Goal: Task Accomplishment & Management: Manage account settings

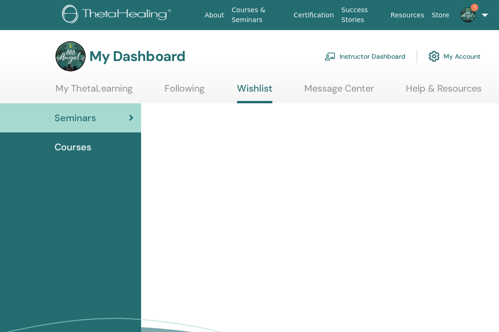
click at [373, 56] on link "Instructor Dashboard" at bounding box center [364, 56] width 81 height 21
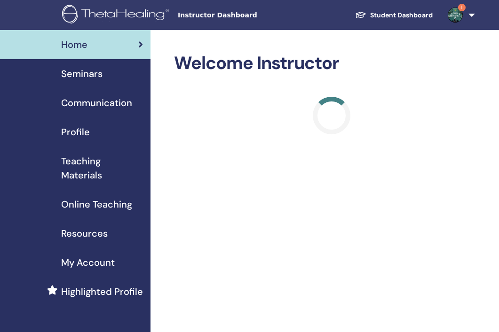
click at [473, 16] on link "1" at bounding box center [459, 15] width 39 height 30
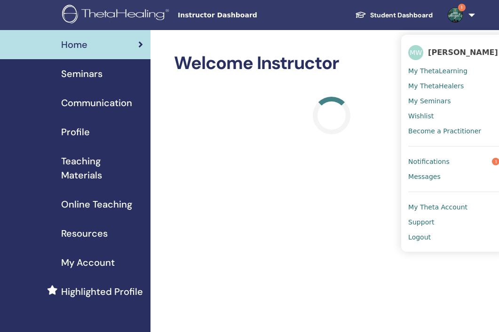
click at [473, 16] on link "1" at bounding box center [459, 15] width 39 height 30
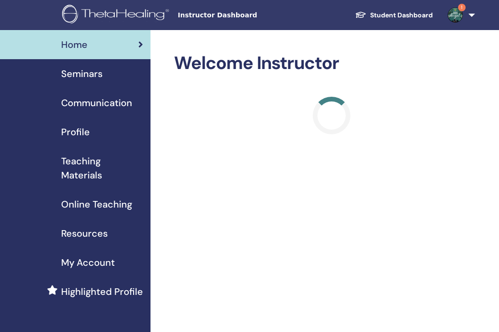
click at [99, 73] on span "Seminars" at bounding box center [81, 74] width 41 height 14
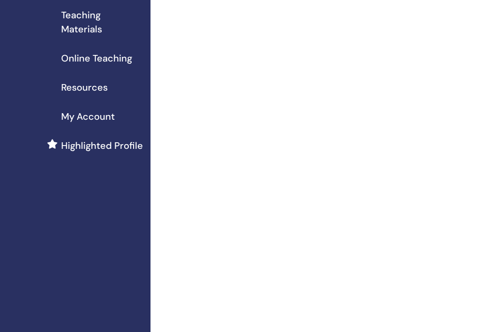
scroll to position [157, 0]
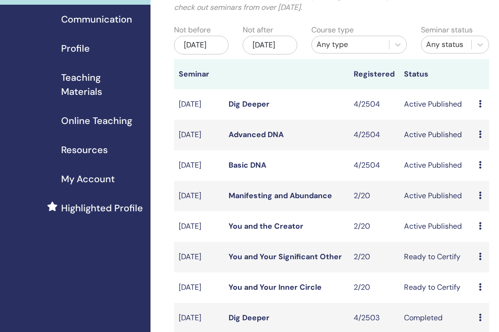
scroll to position [85, 0]
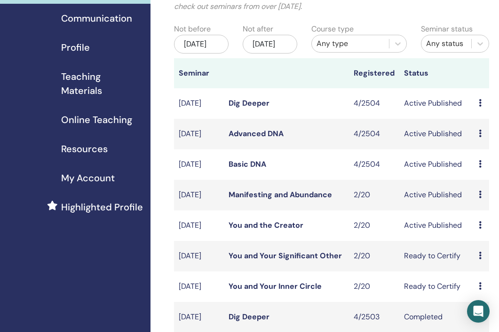
click at [481, 168] on icon at bounding box center [480, 164] width 3 height 8
click at [484, 213] on link "Attendees" at bounding box center [490, 212] width 36 height 10
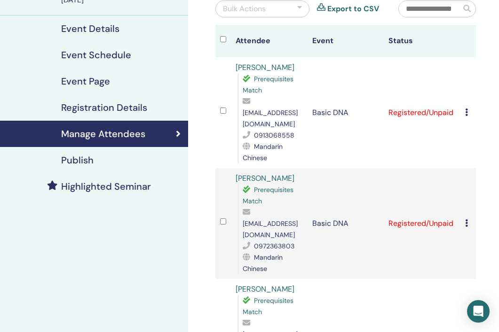
scroll to position [95, 0]
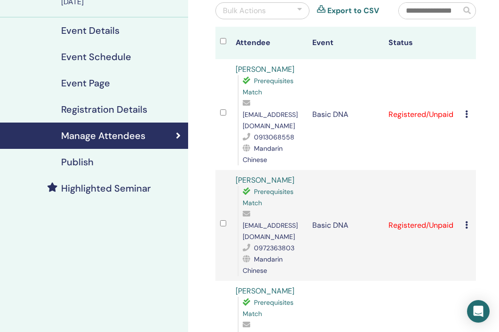
click at [467, 110] on icon at bounding box center [466, 114] width 3 height 8
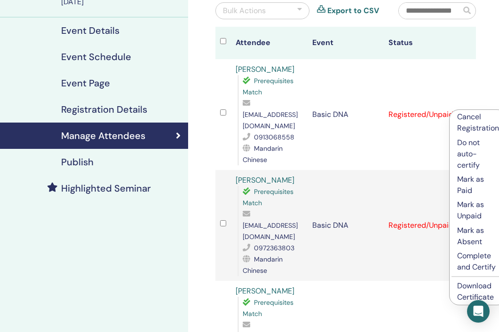
click at [473, 288] on link "Download Certificate" at bounding box center [475, 291] width 37 height 21
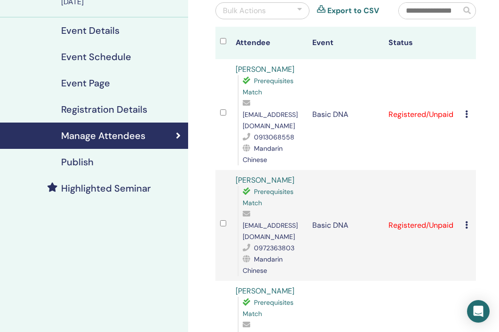
click at [468, 220] on div "Cancel Registration Do not auto-certify Mark as Paid Mark as Unpaid Mark as Abs…" at bounding box center [468, 225] width 6 height 11
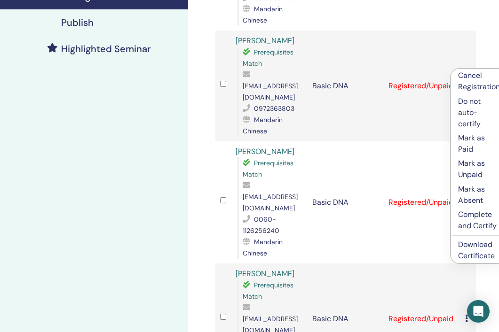
scroll to position [236, 0]
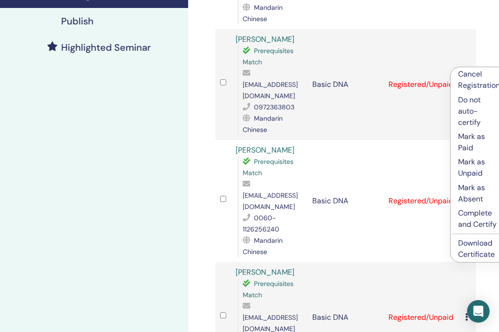
click at [479, 245] on link "Download Certificate" at bounding box center [476, 248] width 37 height 21
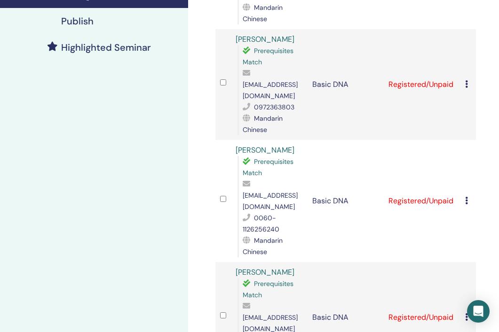
click at [429, 140] on td "Registered/Unpaid" at bounding box center [422, 201] width 77 height 122
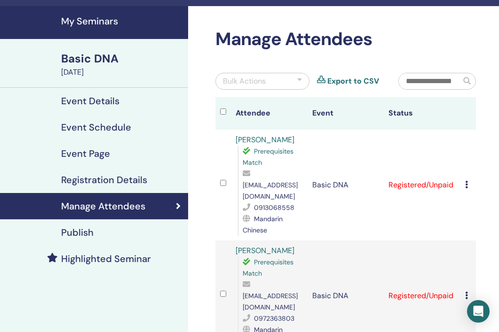
scroll to position [0, 0]
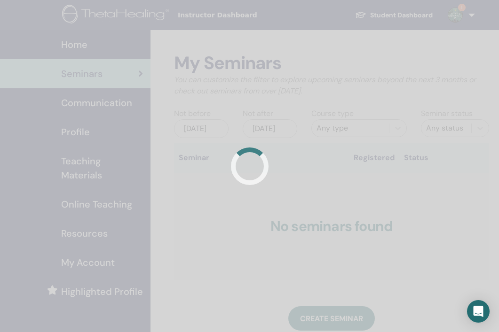
scroll to position [85, 0]
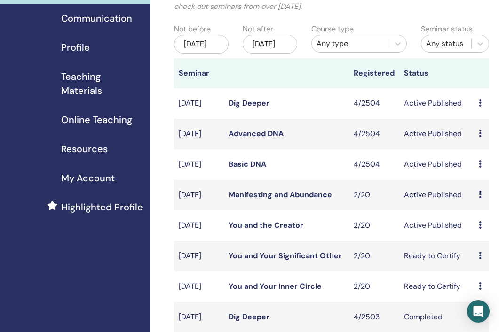
click at [480, 137] on icon at bounding box center [480, 134] width 3 height 8
click at [484, 181] on link "Attendees" at bounding box center [489, 178] width 36 height 10
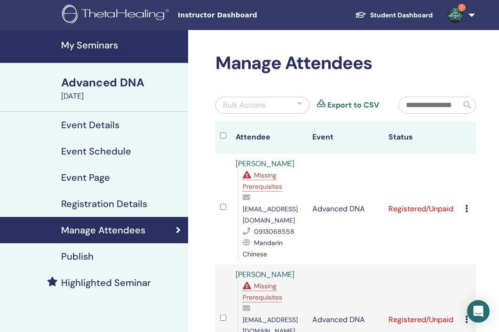
click at [469, 204] on div "Cancel Registration Do not auto-certify Mark as Paid Mark as Unpaid Mark as Abs…" at bounding box center [468, 209] width 6 height 11
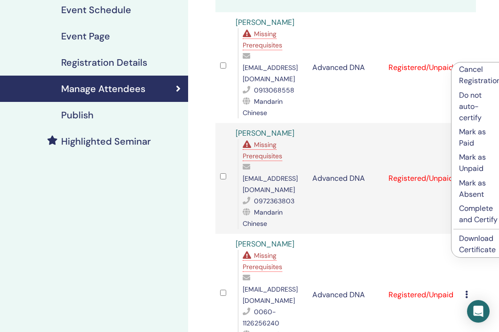
scroll to position [139, 0]
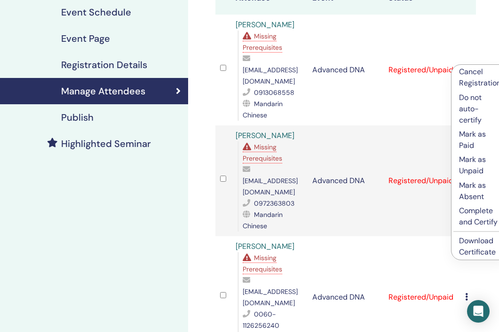
click at [478, 242] on link "Download Certificate" at bounding box center [477, 246] width 37 height 21
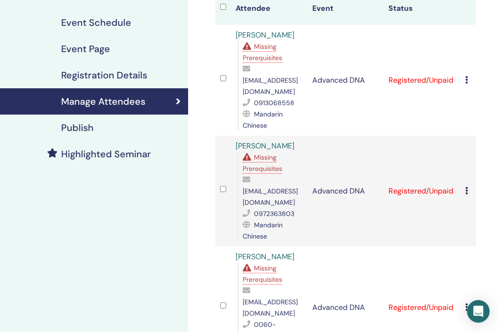
scroll to position [127, 0]
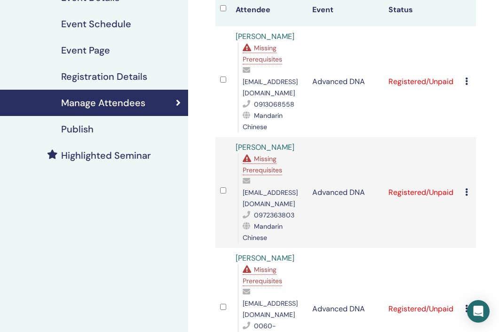
click at [465, 189] on icon at bounding box center [466, 193] width 3 height 8
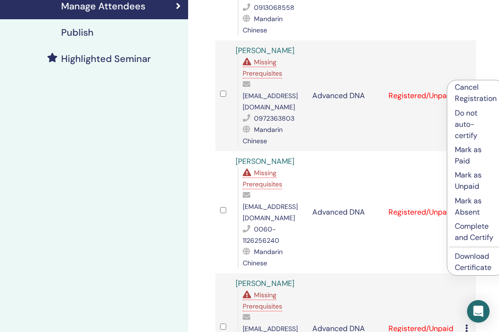
scroll to position [226, 0]
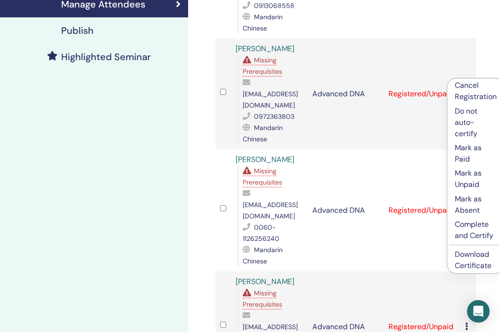
click at [468, 255] on link "Download Certificate" at bounding box center [473, 260] width 37 height 21
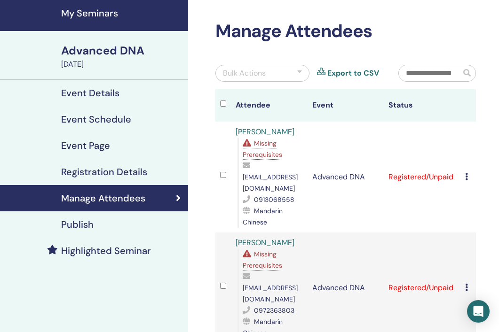
scroll to position [32, 0]
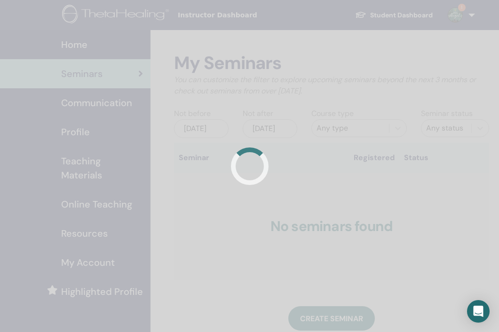
scroll to position [85, 0]
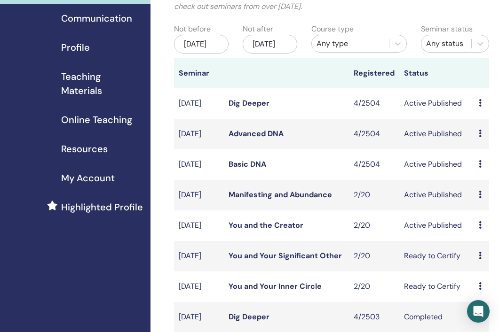
click at [479, 107] on icon at bounding box center [480, 103] width 3 height 8
click at [482, 150] on link "Attendees" at bounding box center [488, 147] width 36 height 10
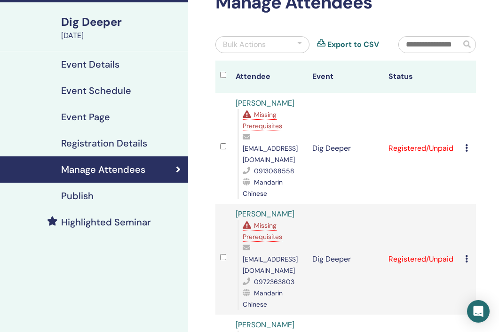
scroll to position [60, 0]
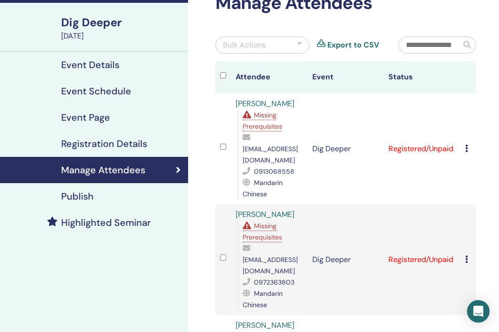
click at [467, 145] on icon at bounding box center [466, 149] width 3 height 8
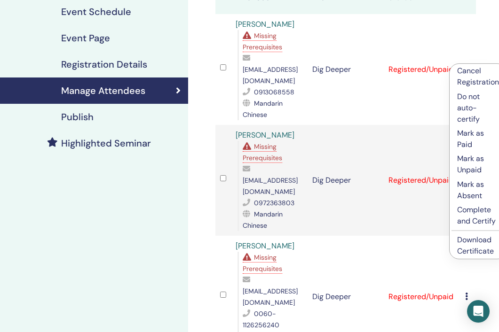
scroll to position [146, 0]
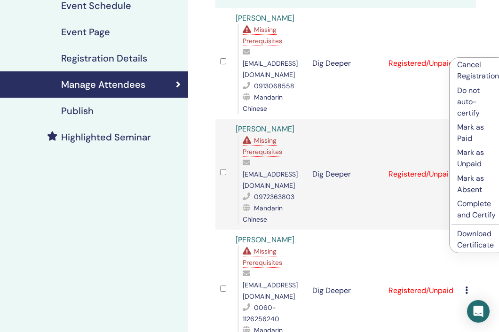
click at [474, 233] on link "Download Certificate" at bounding box center [475, 239] width 37 height 21
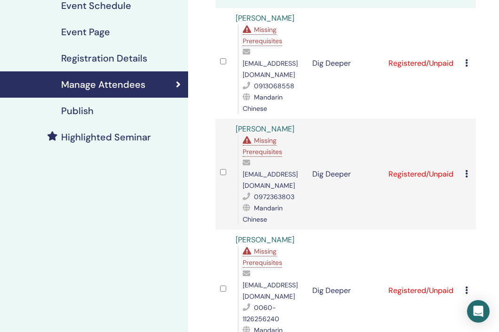
click at [465, 170] on icon at bounding box center [466, 174] width 3 height 8
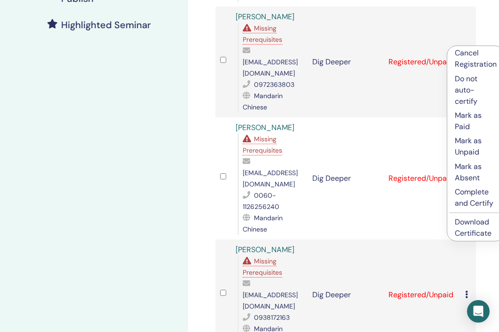
scroll to position [261, 0]
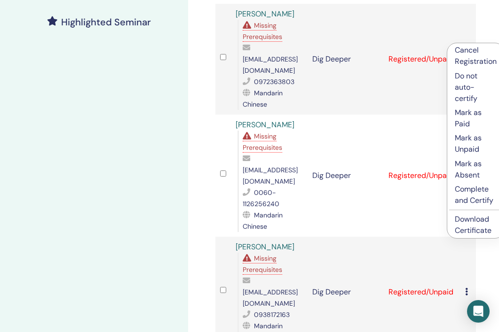
click at [467, 220] on link "Download Certificate" at bounding box center [473, 224] width 37 height 21
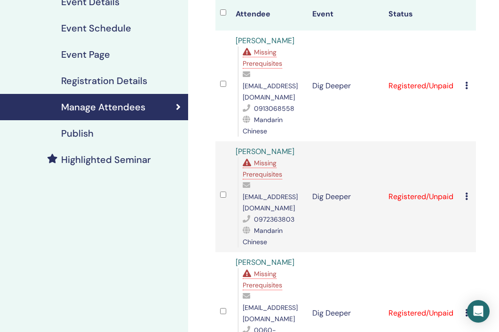
scroll to position [0, 0]
